Goal: Find specific page/section: Find specific page/section

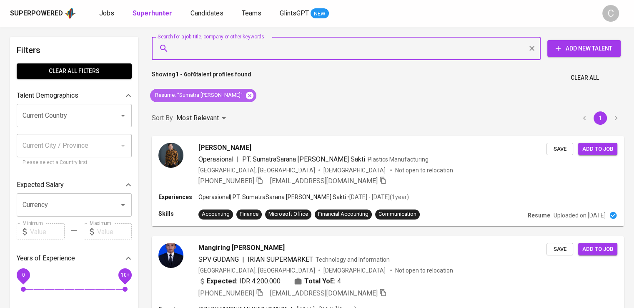
click at [254, 96] on icon at bounding box center [250, 95] width 8 height 8
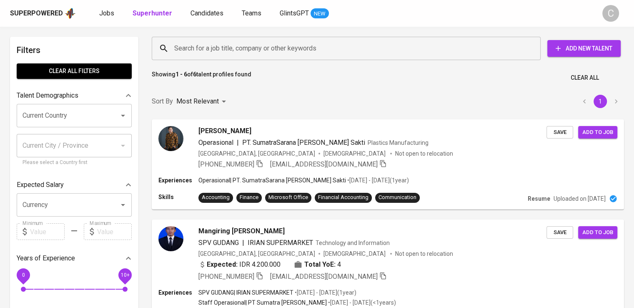
click at [259, 48] on input "Search for a job title, company or other keywords" at bounding box center [348, 48] width 352 height 16
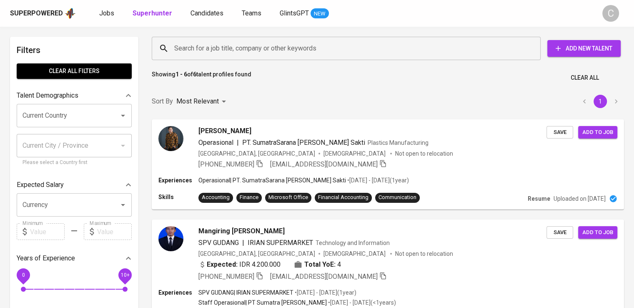
click at [259, 48] on input "Search for a job title, company or other keywords" at bounding box center [348, 48] width 352 height 16
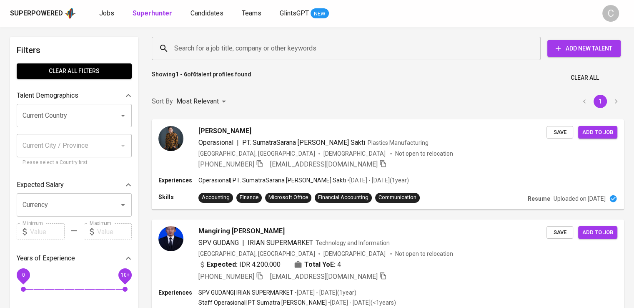
click at [259, 48] on input "Search for a job title, company or other keywords" at bounding box center [348, 48] width 352 height 16
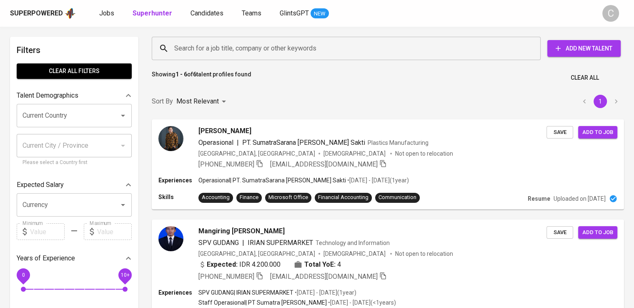
click at [259, 48] on input "Search for a job title, company or other keywords" at bounding box center [348, 48] width 352 height 16
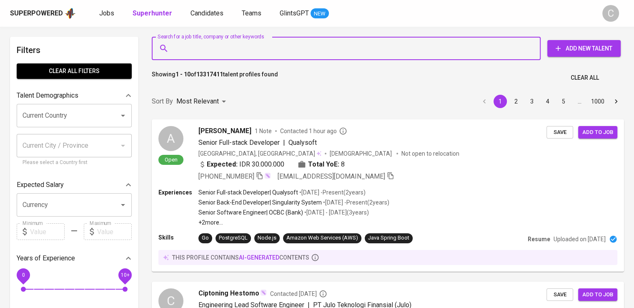
click at [259, 48] on input "Search for a job title, company or other keywords" at bounding box center [348, 48] width 352 height 16
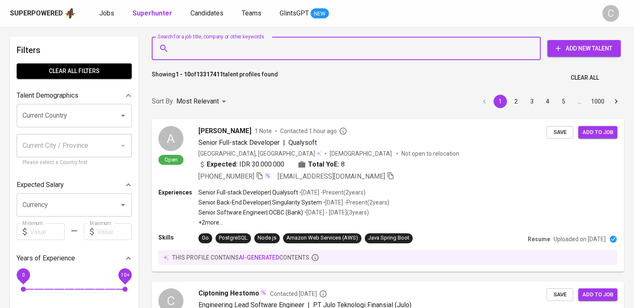
click at [259, 48] on input "Search for a job title, company or other keywords" at bounding box center [348, 48] width 352 height 16
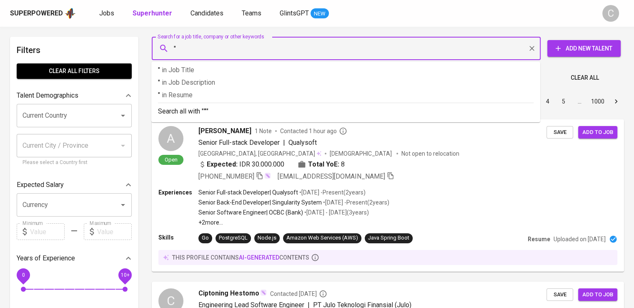
paste input "Swisstex"
type input ""Swisstex""
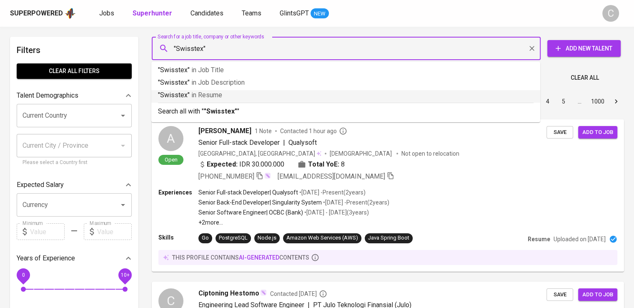
click at [272, 100] on p ""Swisstex" in Resume" at bounding box center [346, 95] width 376 height 10
